Goal: Check status: Check status

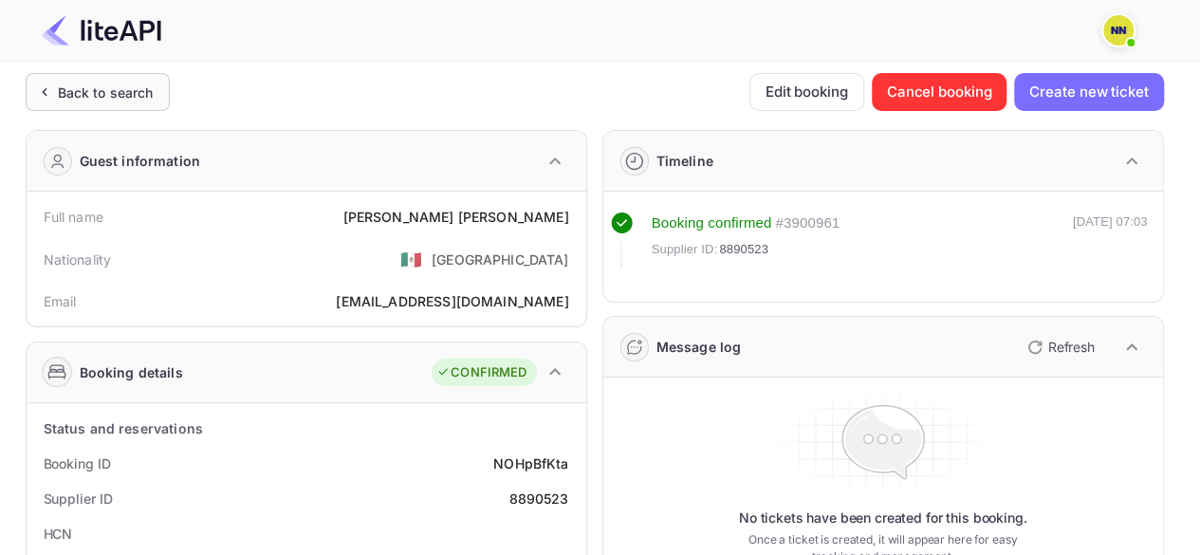
click at [87, 94] on div "Back to search" at bounding box center [106, 93] width 96 height 20
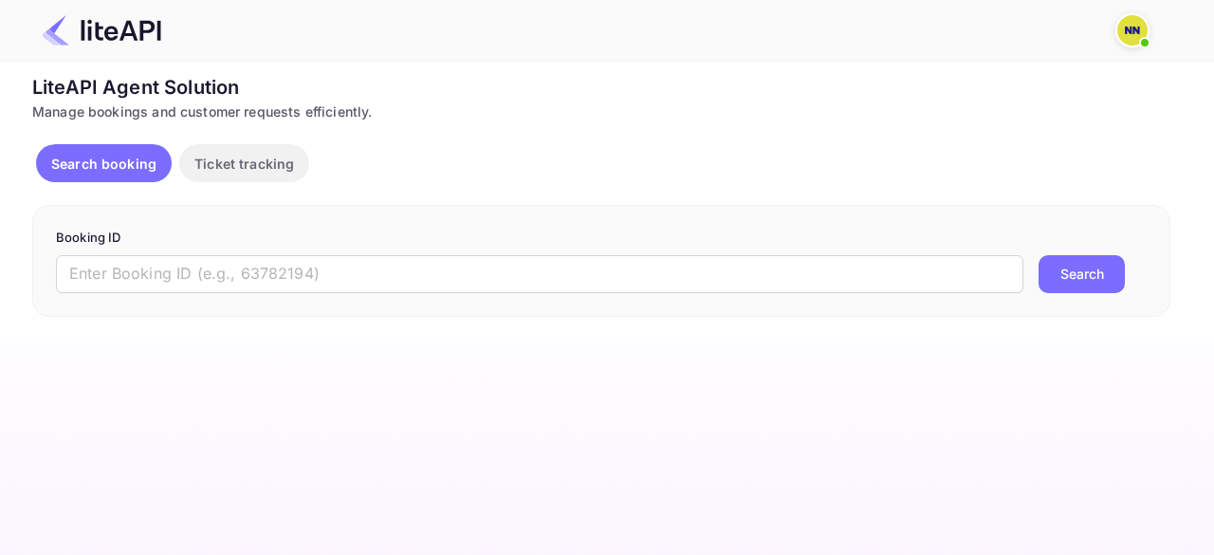
click at [188, 291] on input "text" at bounding box center [539, 274] width 967 height 38
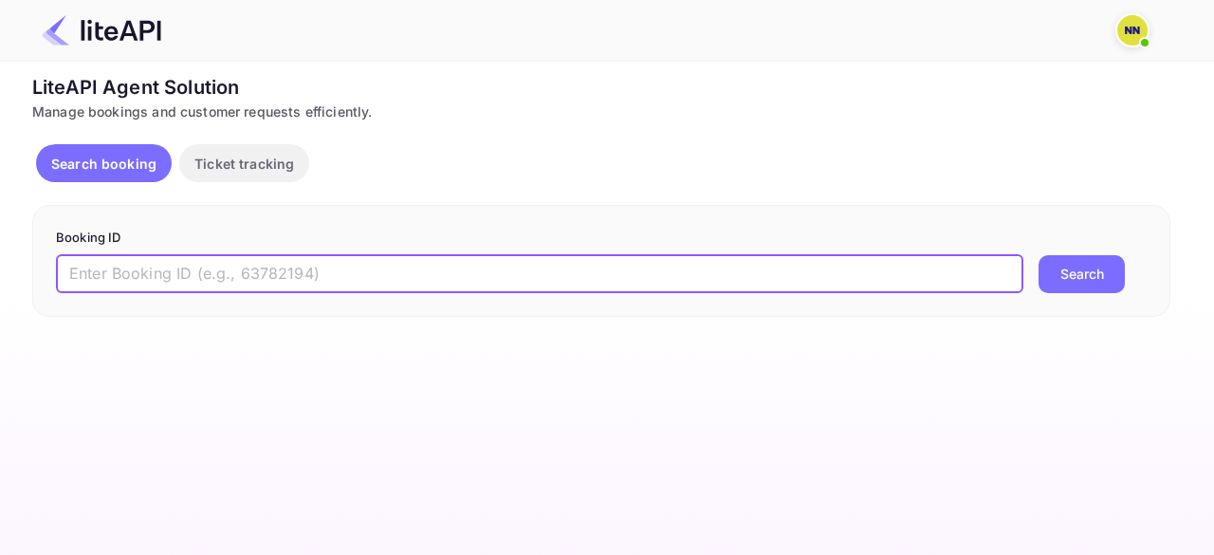
paste input "9115324"
type input "9115324"
click at [1039, 255] on button "Search" at bounding box center [1082, 274] width 86 height 38
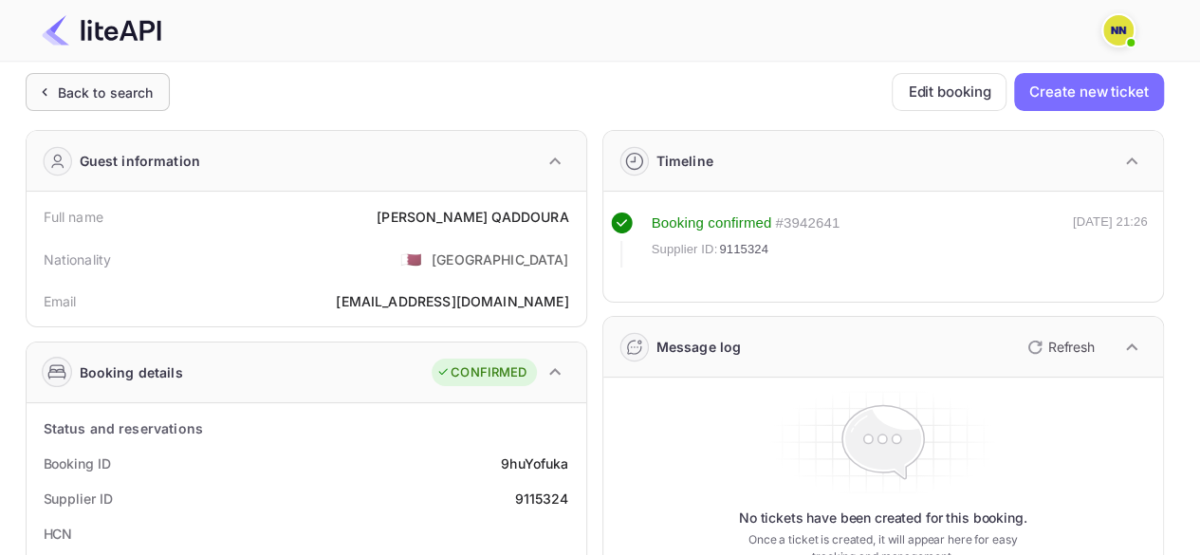
click at [112, 101] on div "Back to search" at bounding box center [98, 92] width 144 height 38
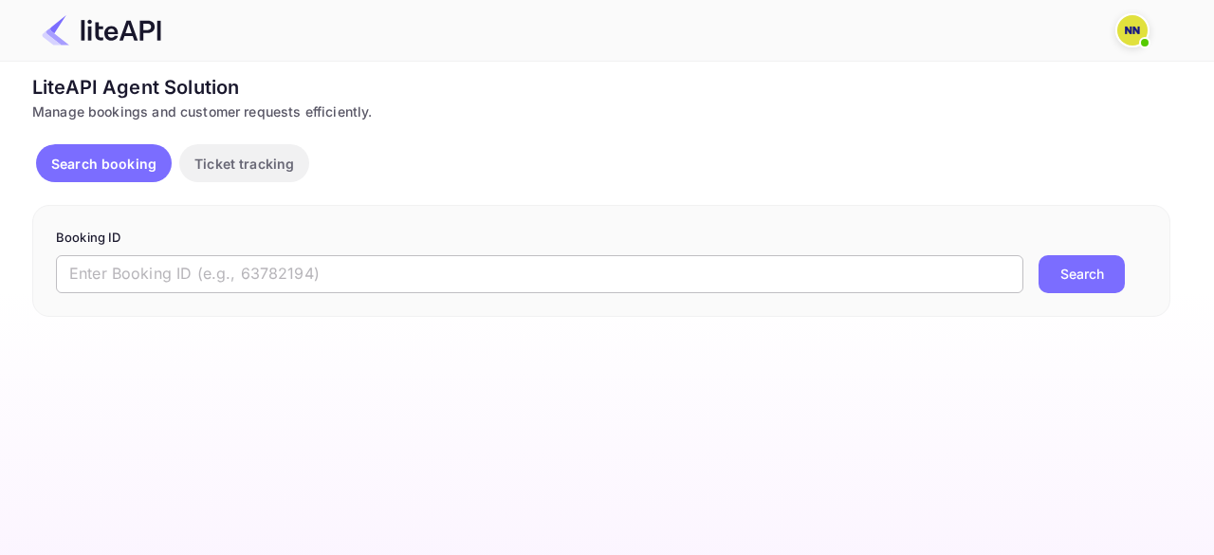
click at [110, 268] on input "text" at bounding box center [539, 274] width 967 height 38
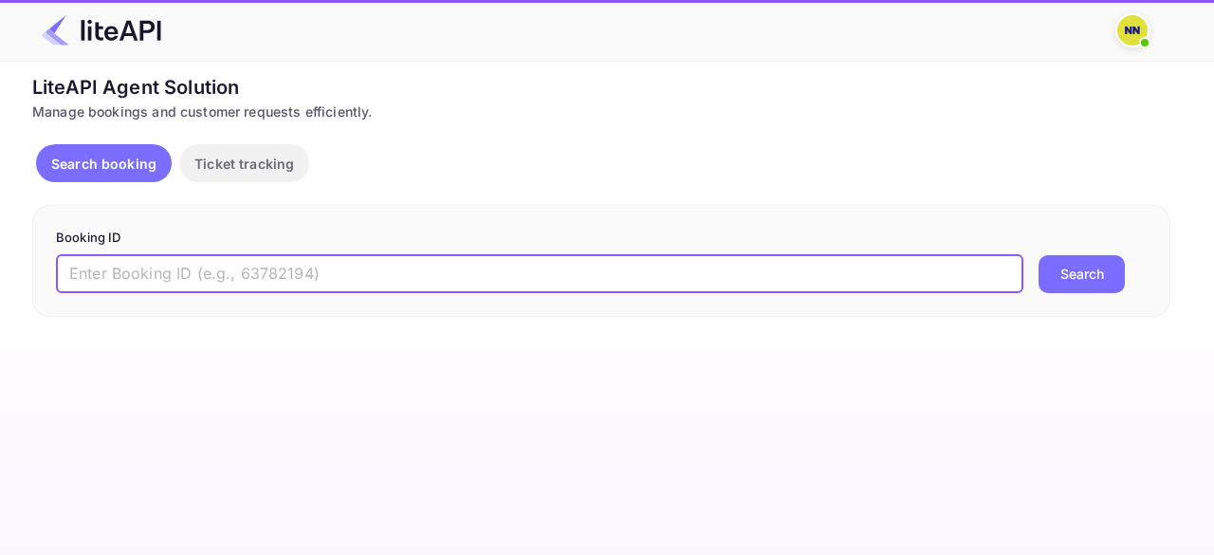
paste input "8143430"
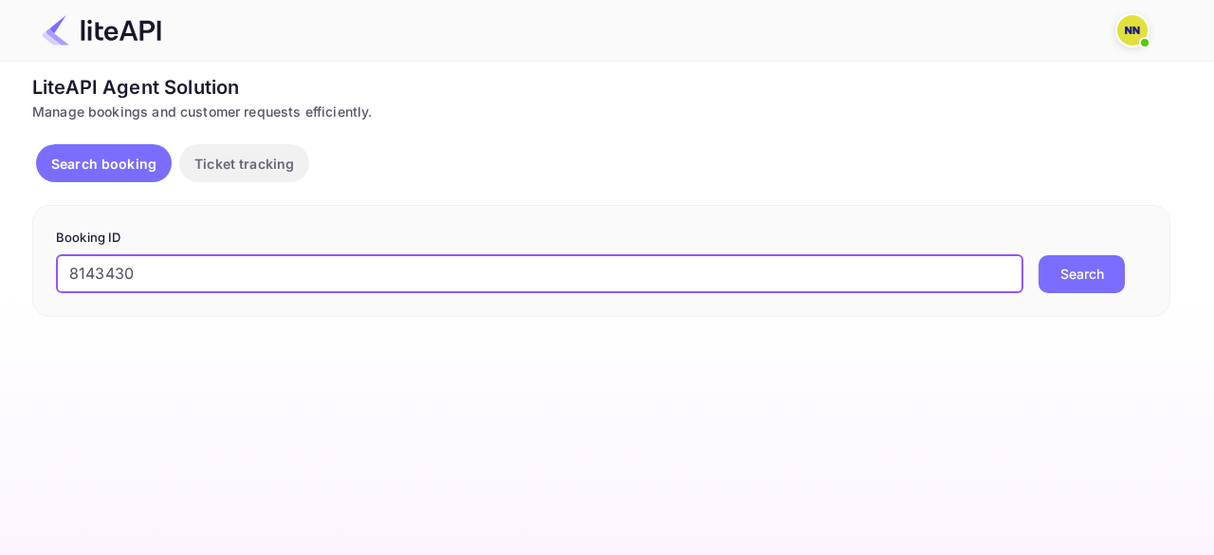
type input "8143430"
click at [1039, 255] on button "Search" at bounding box center [1082, 274] width 86 height 38
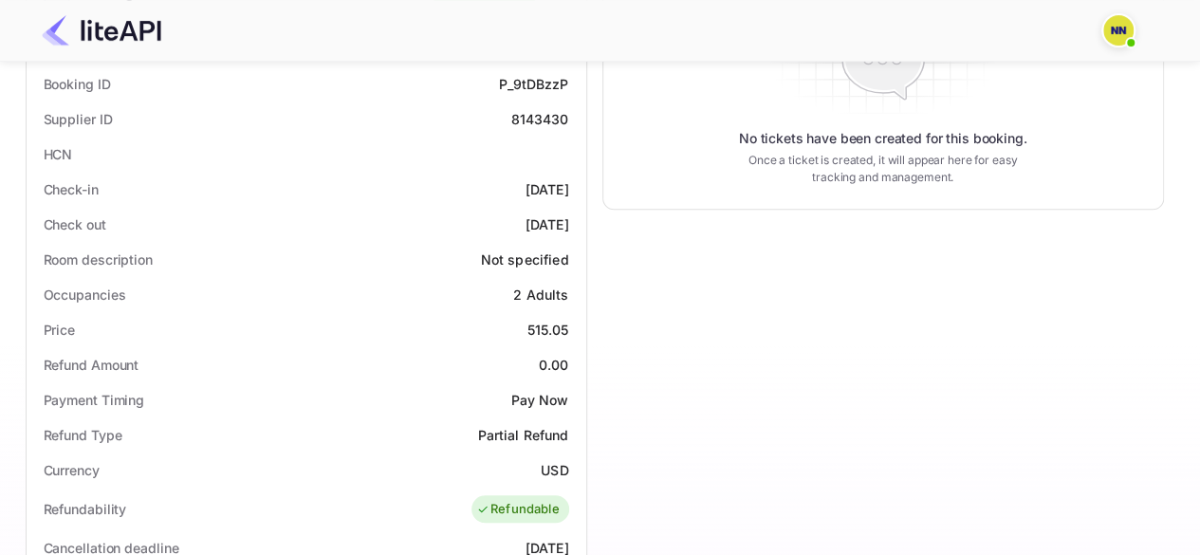
scroll to position [190, 0]
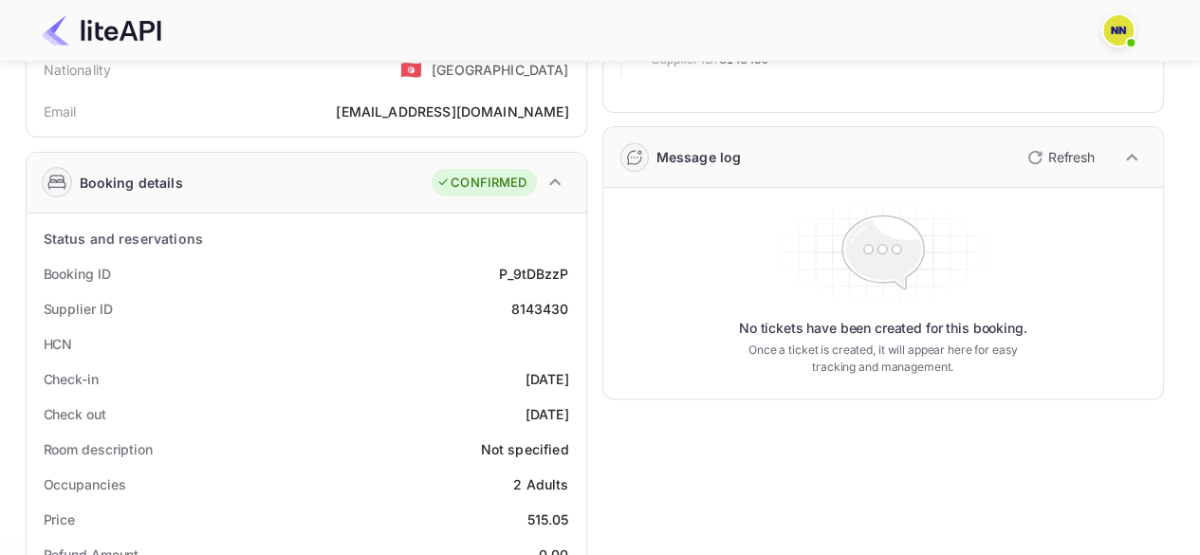
drag, startPoint x: 517, startPoint y: 341, endPoint x: 373, endPoint y: 342, distance: 144.2
click at [474, 341] on div "HCN" at bounding box center [306, 343] width 544 height 35
